Goal: Information Seeking & Learning: Learn about a topic

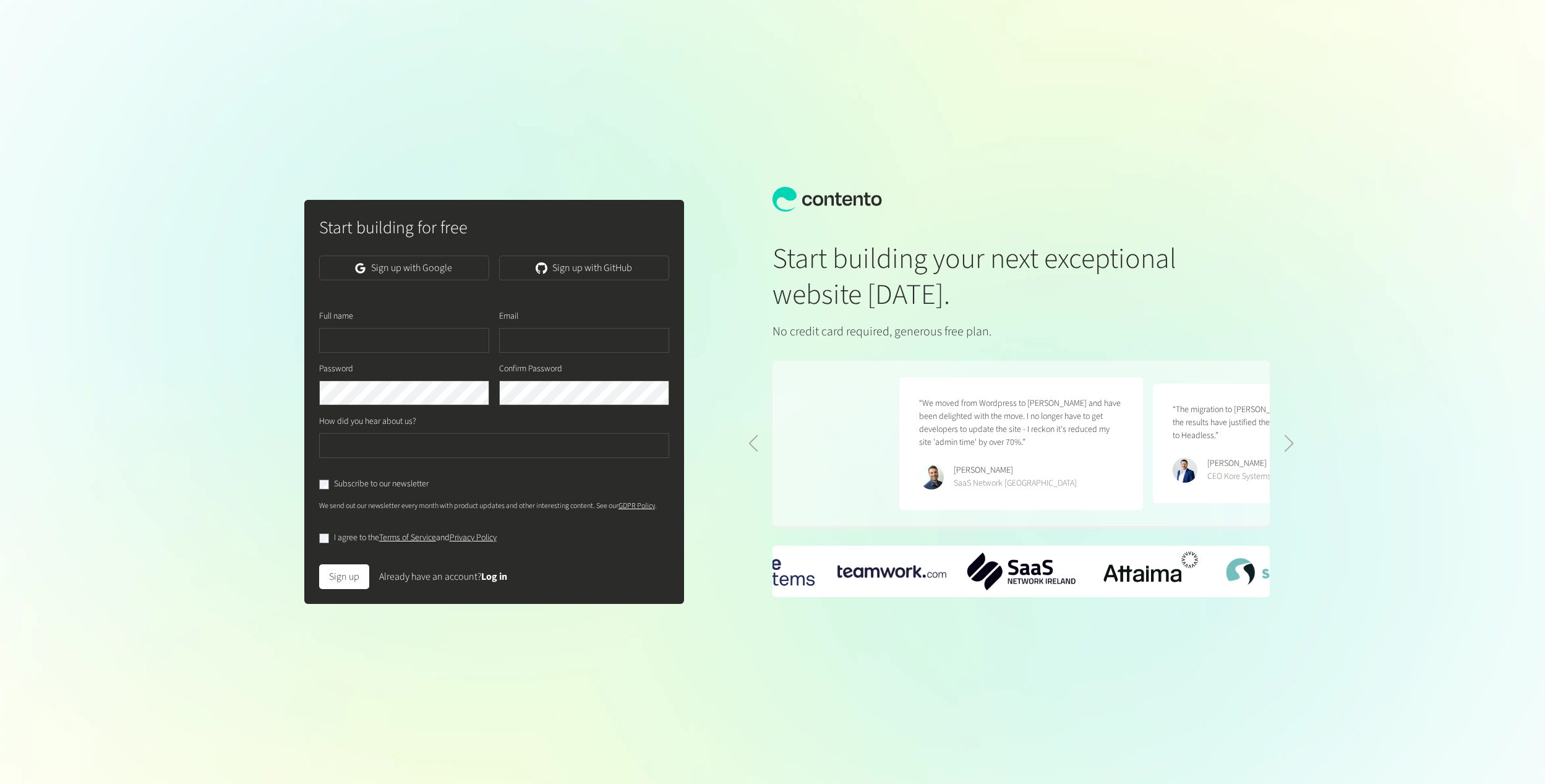
scroll to position [0, 507]
click at [422, 256] on link "Sign up with Google" at bounding box center [404, 268] width 171 height 25
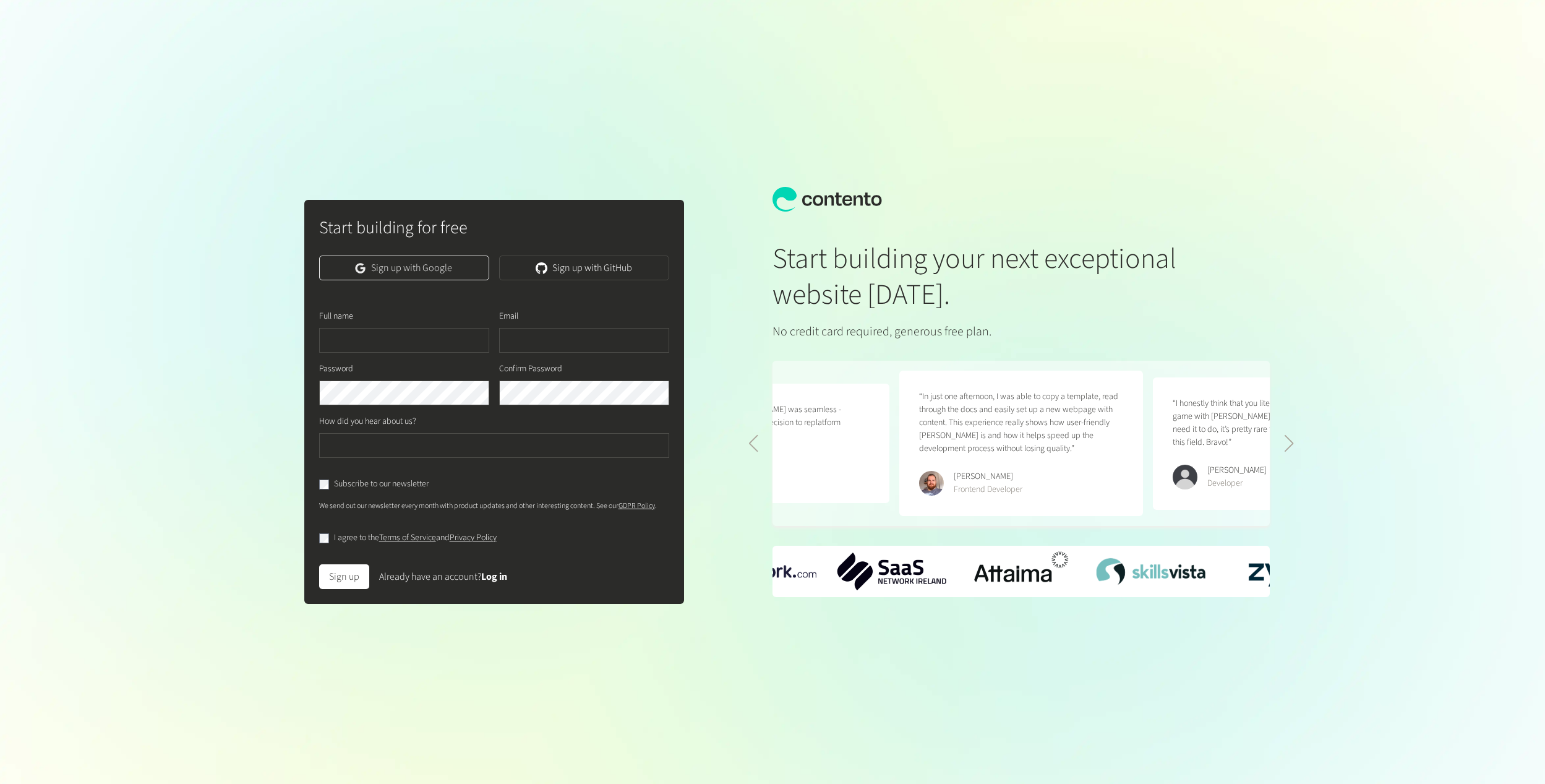
click at [417, 273] on link "Sign up with Google" at bounding box center [404, 268] width 171 height 25
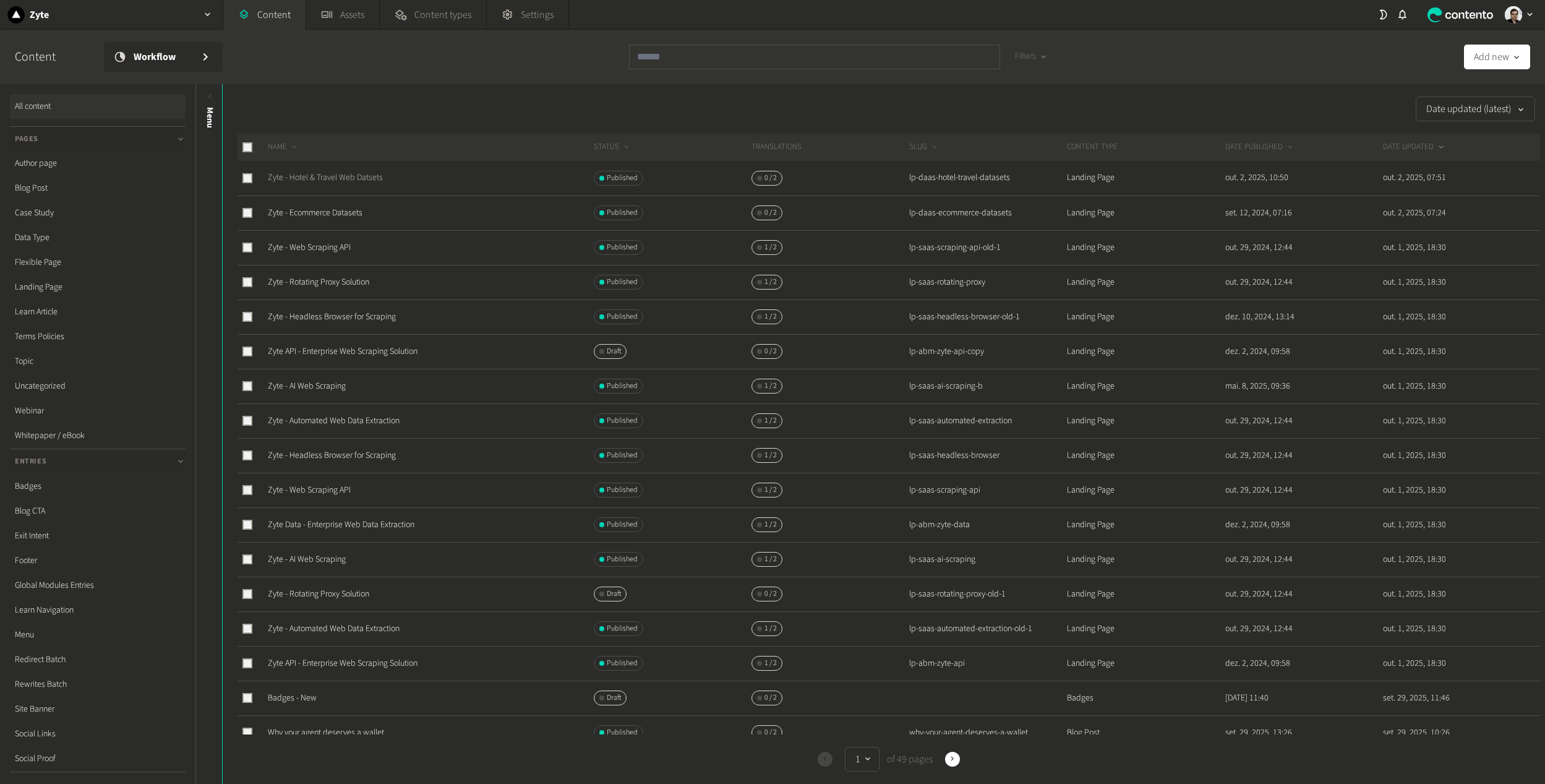
click at [303, 177] on link "Zyte - Hotel & Travel Web Datsets" at bounding box center [325, 177] width 115 height 12
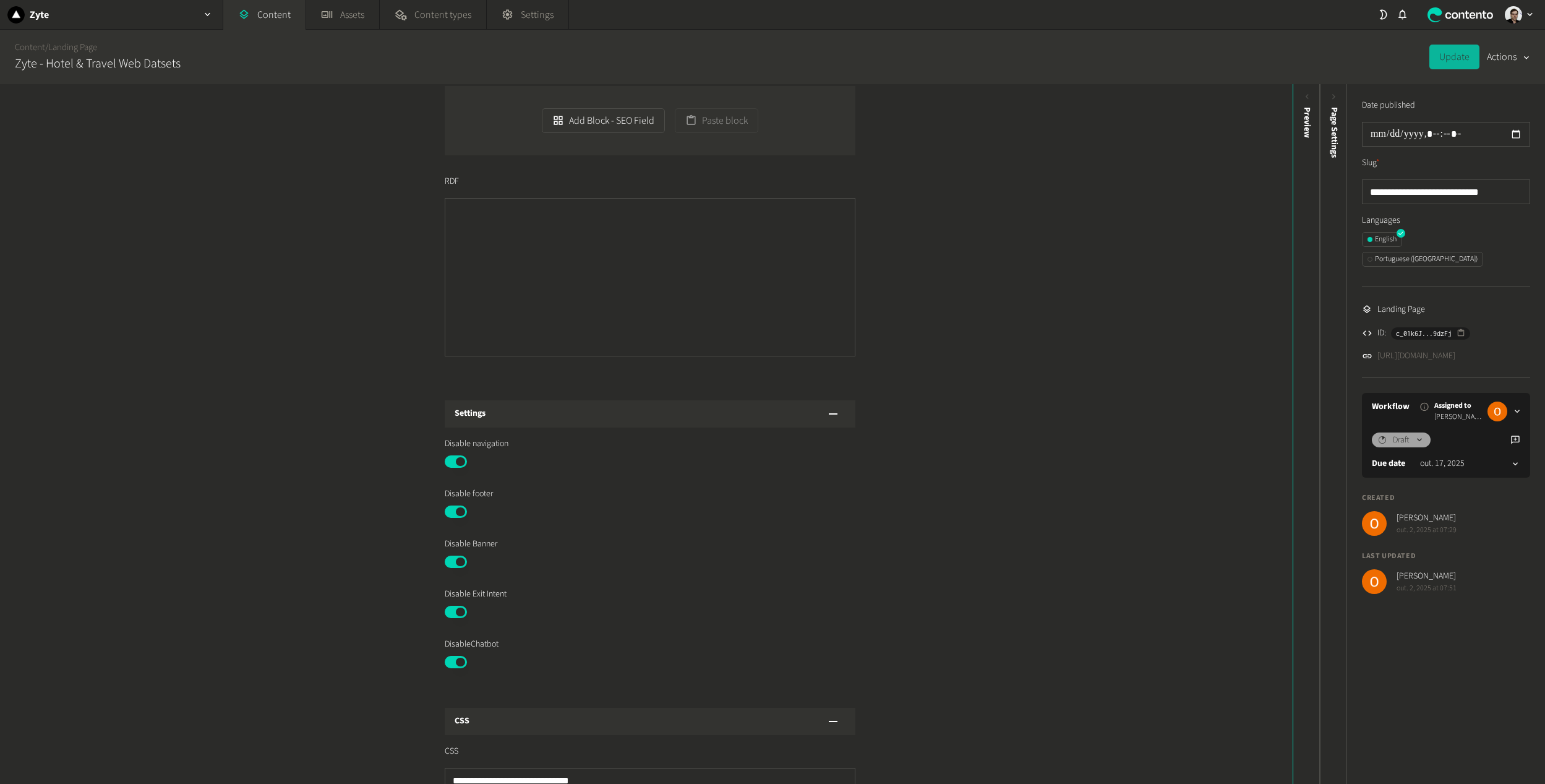
scroll to position [680, 0]
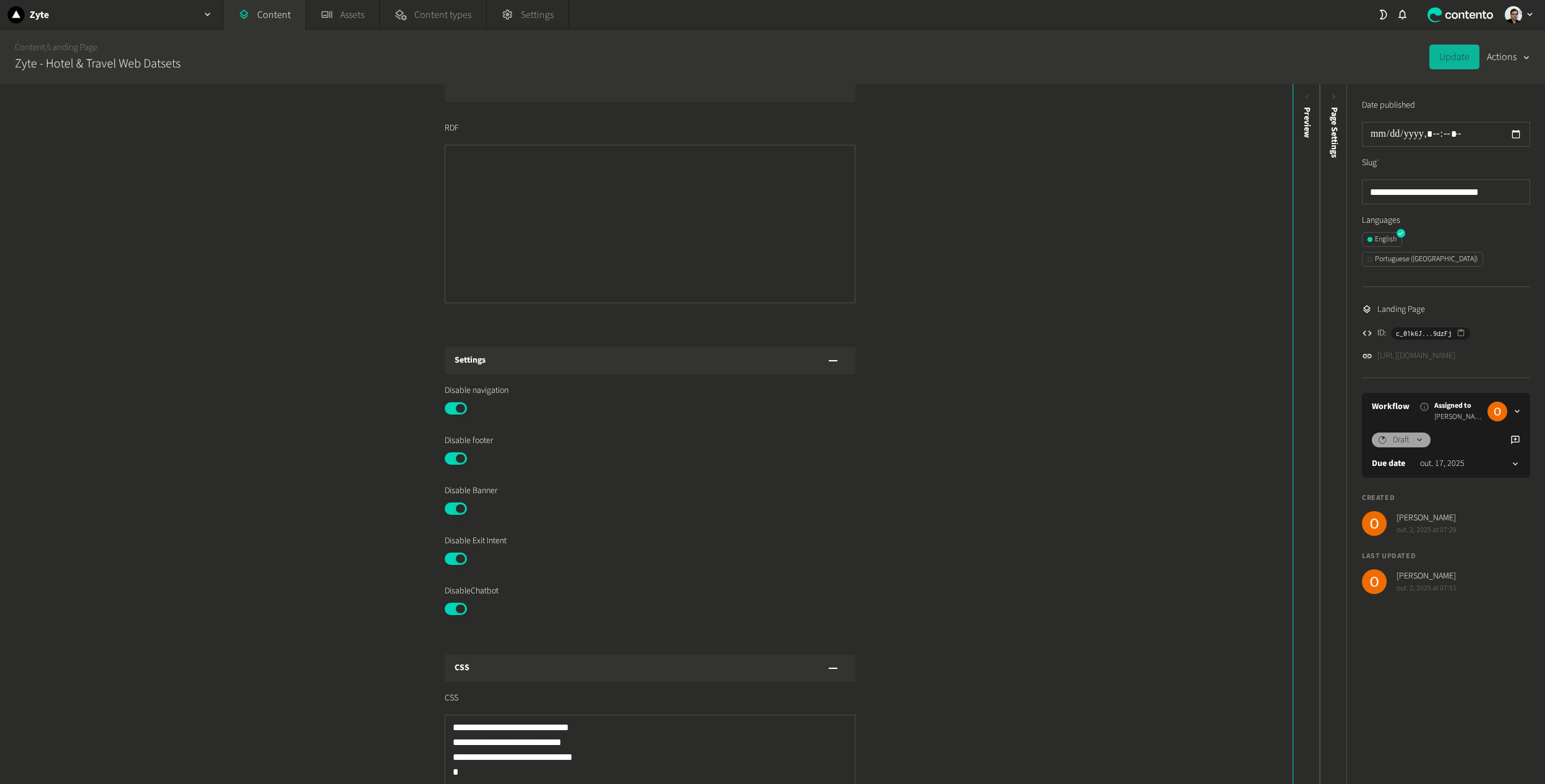
click at [1400, 350] on link "https://dev.zyte.com/lp-daas-hotel-travel-datasets" at bounding box center [1416, 357] width 78 height 13
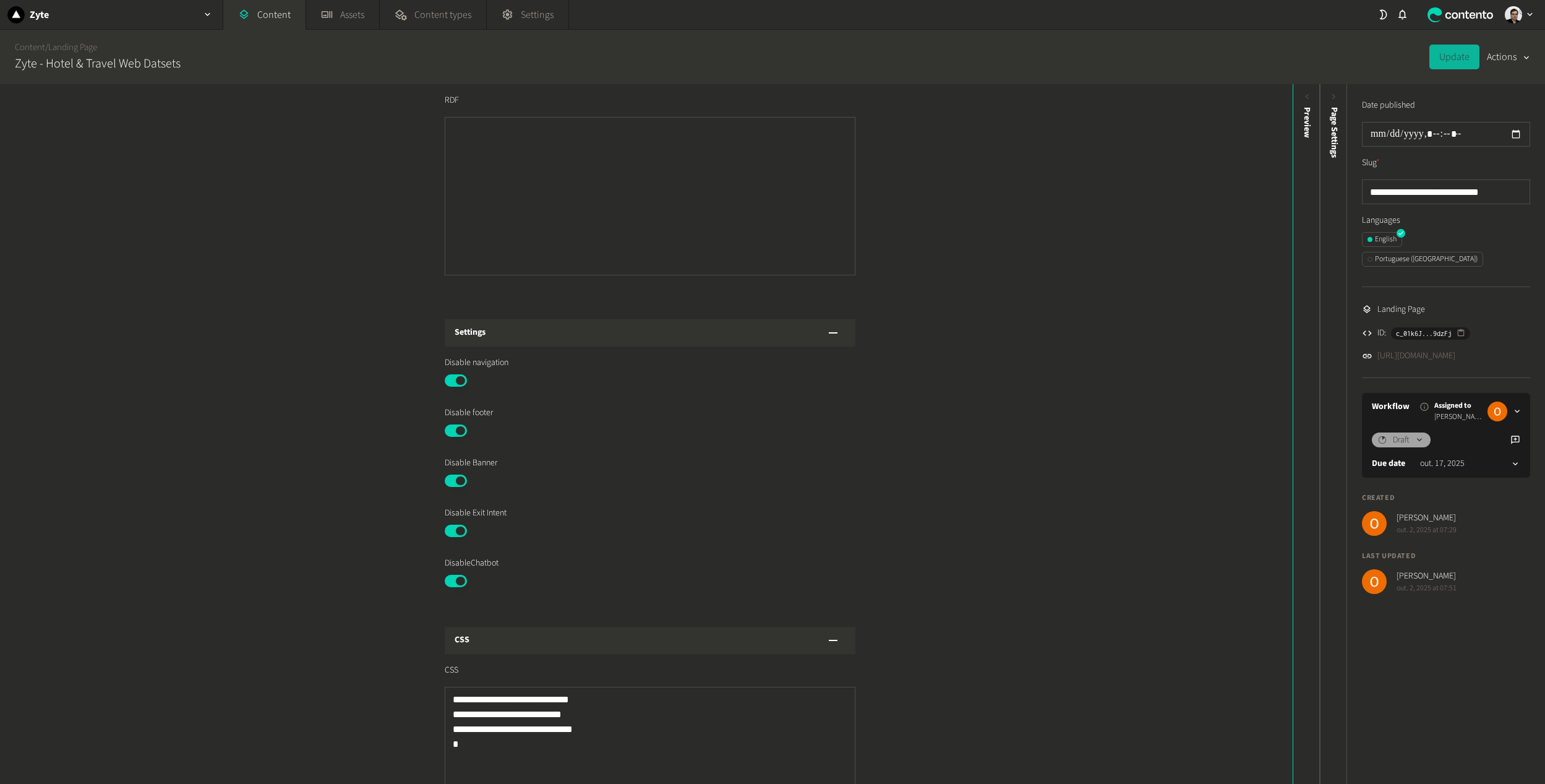
scroll to position [743, 0]
